Goal: Task Accomplishment & Management: Manage account settings

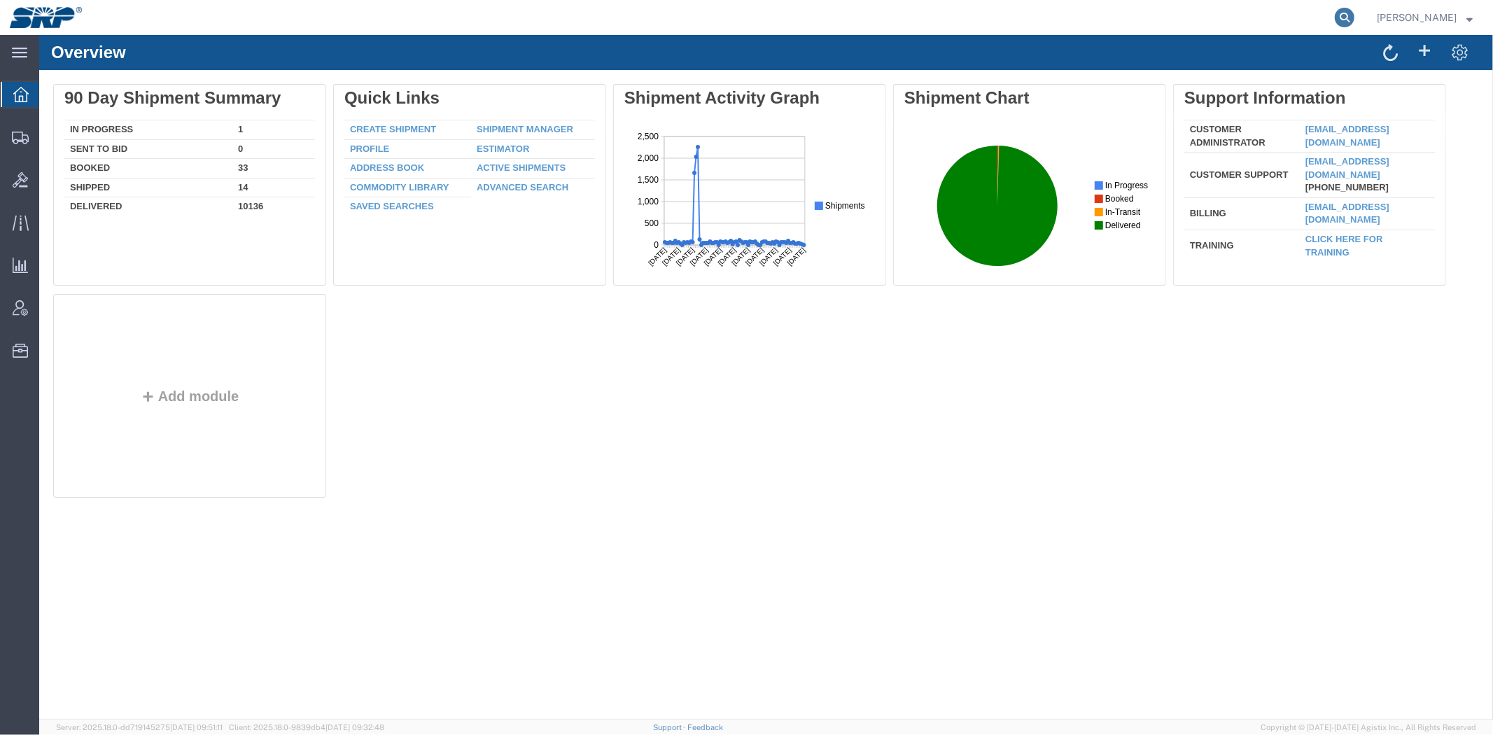
click at [1341, 12] on icon at bounding box center [1345, 18] width 20 height 20
click at [1215, 16] on input "search" at bounding box center [1122, 18] width 426 height 34
paste input "56785110"
type input "56785110"
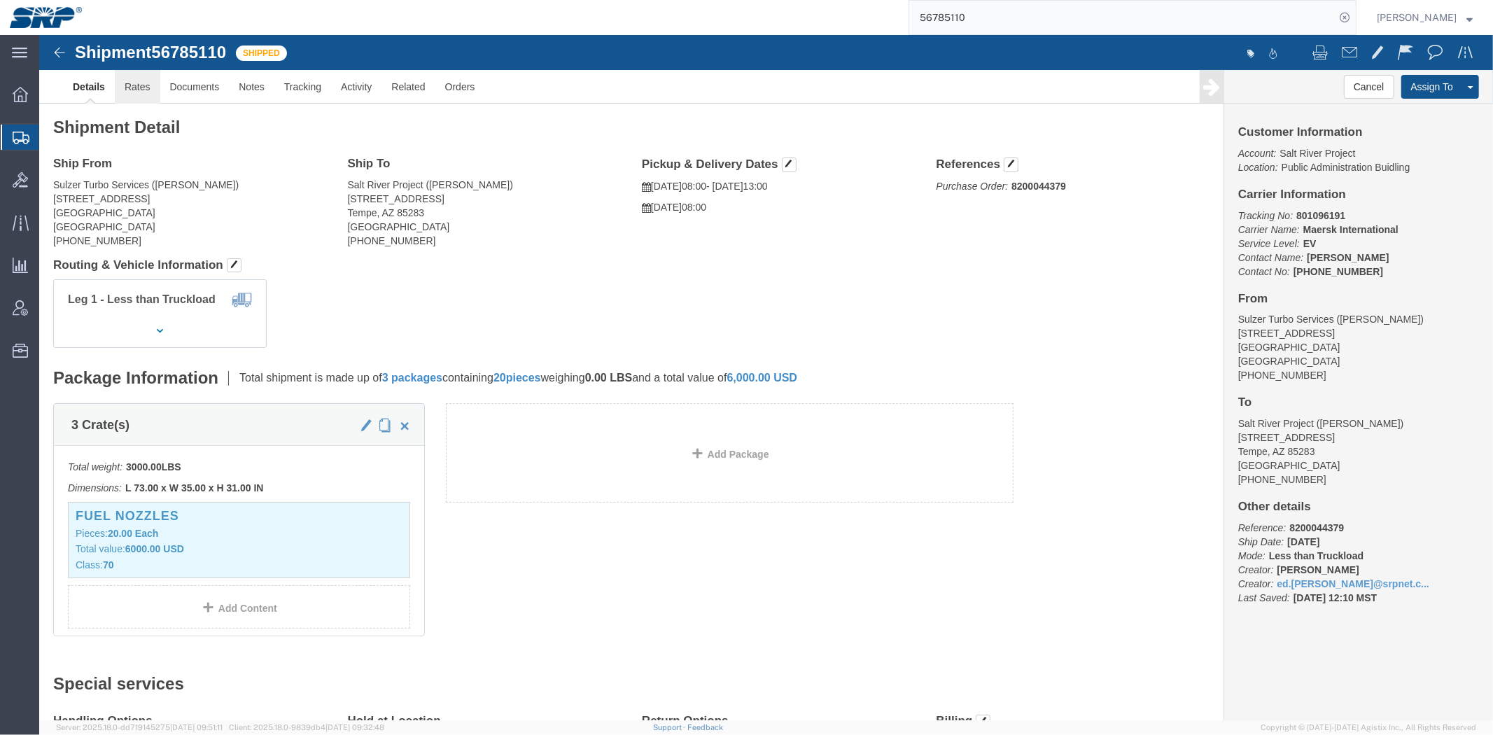
click link "Rates"
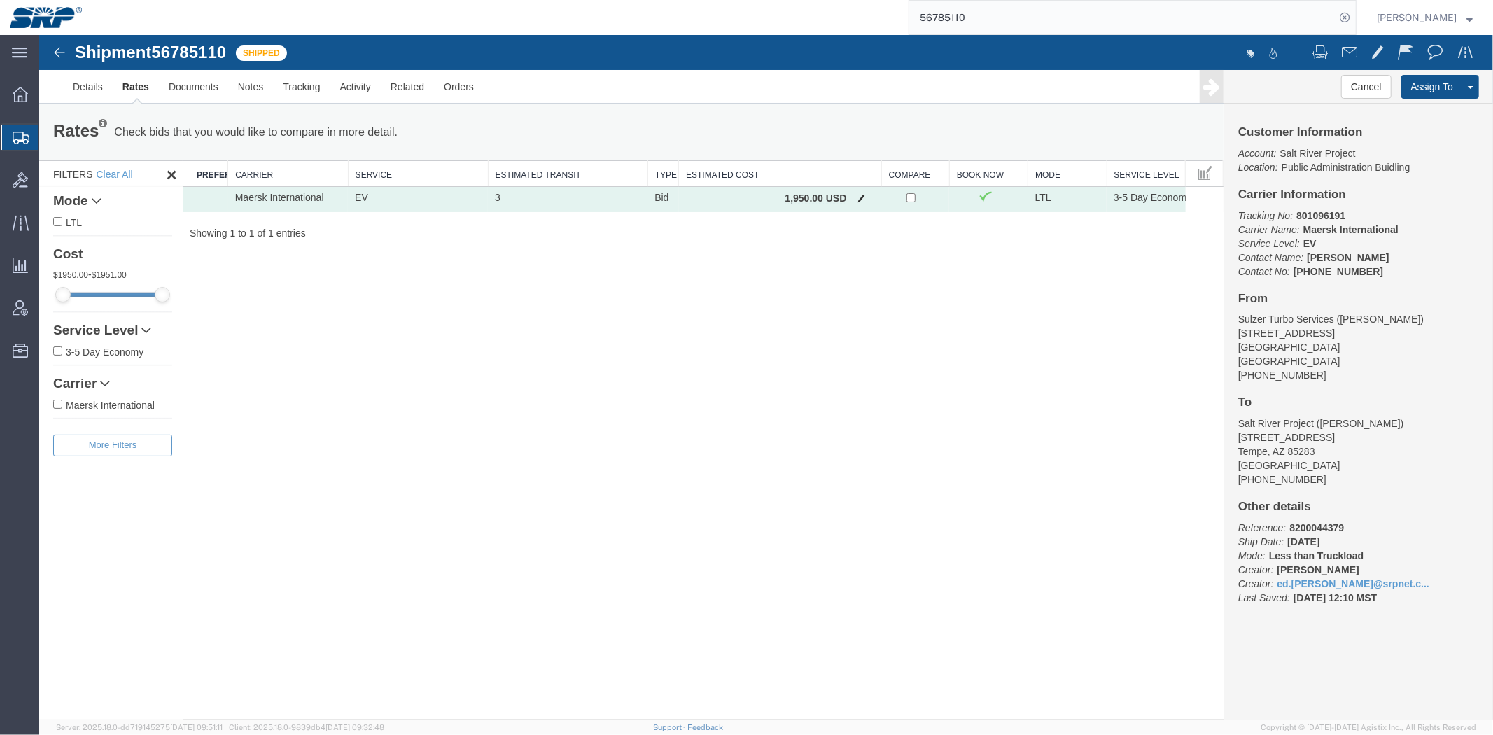
click at [855, 199] on button "button" at bounding box center [860, 199] width 19 height 18
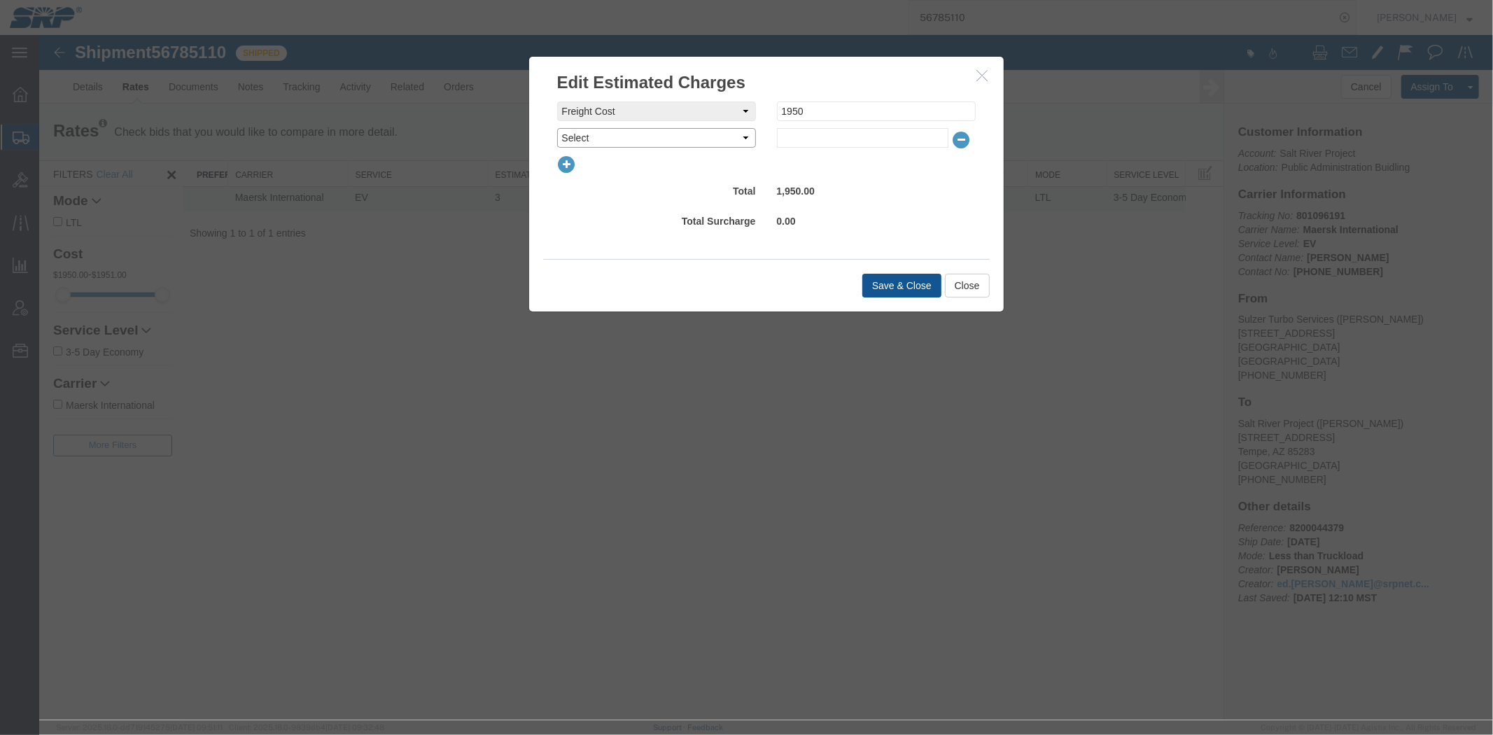
click at [634, 142] on select "Select AES Filing Accessorial Delivery Charge Additional Invoice Details Addres…" at bounding box center [655, 137] width 199 height 20
select select "WAIT_TIME_FEE"
click at [556, 127] on select "Select AES Filing Accessorial Delivery Charge Additional Invoice Details Addres…" at bounding box center [655, 137] width 199 height 20
click at [808, 142] on input "text" at bounding box center [861, 137] width 171 height 20
type input "150"
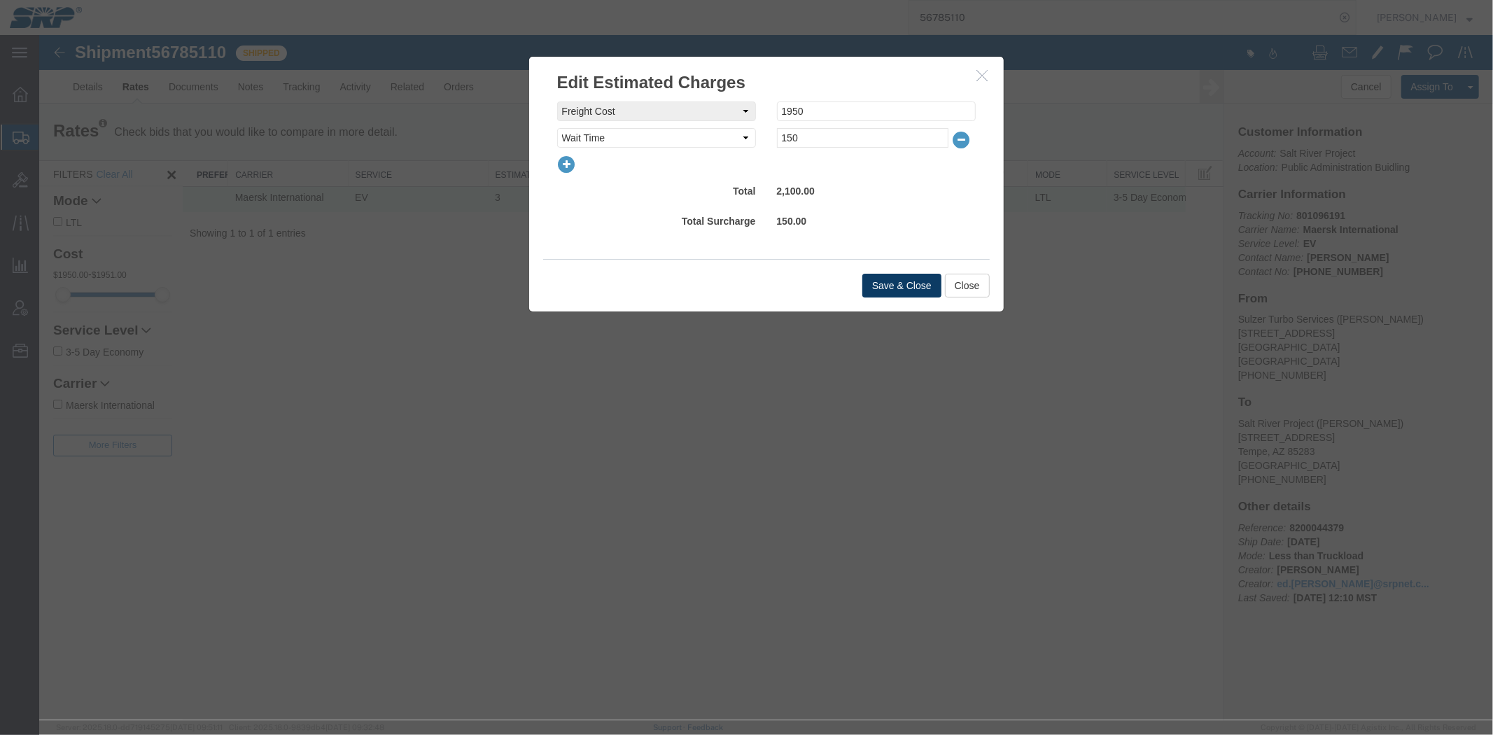
click at [881, 288] on button "Save & Close" at bounding box center [901, 285] width 79 height 24
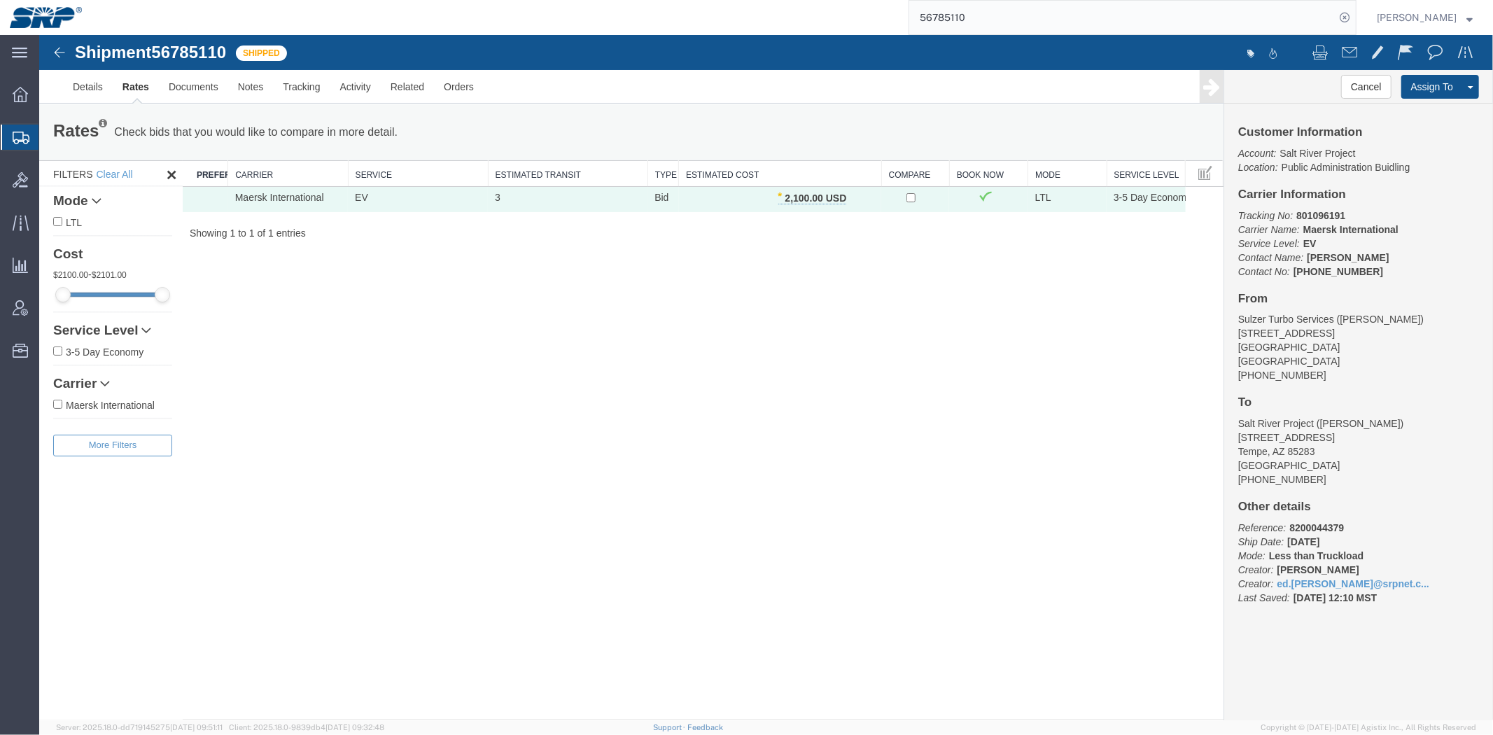
click at [0, 0] on span "Shipment Manager" at bounding box center [0, 0] width 0 height 0
